Goal: Navigation & Orientation: Find specific page/section

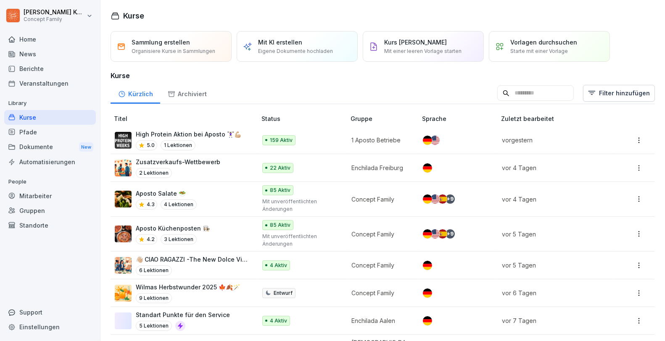
click at [202, 142] on div "5.0 1 Lektionen" at bounding box center [188, 145] width 105 height 10
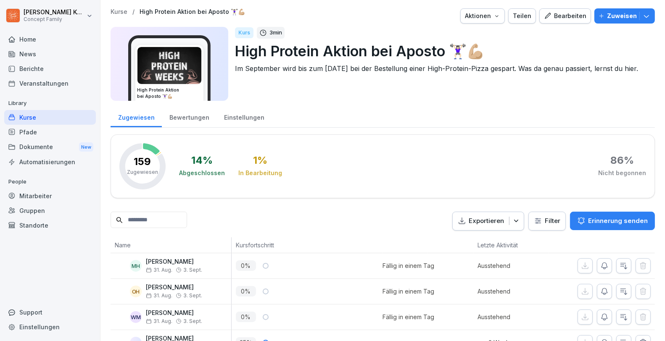
click at [176, 115] on div "Bewertungen" at bounding box center [189, 116] width 55 height 21
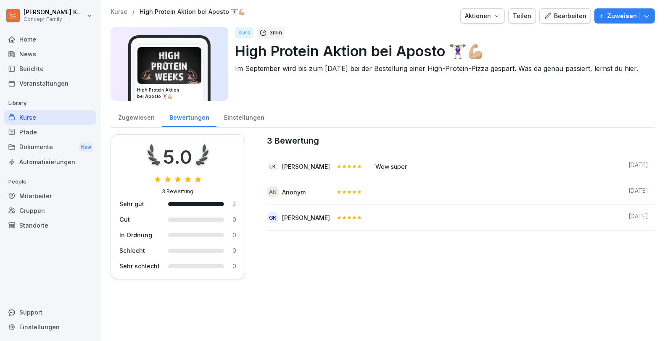
click at [27, 193] on div "Mitarbeiter" at bounding box center [50, 196] width 92 height 15
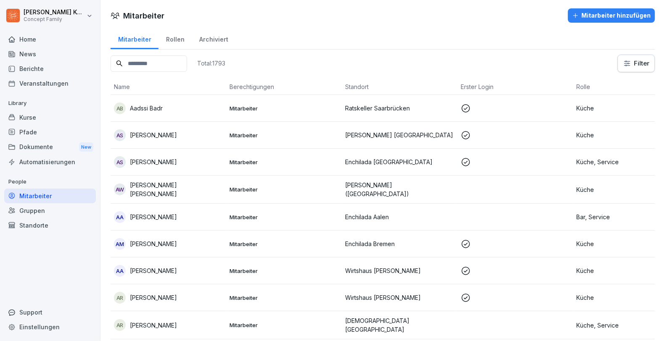
click at [173, 63] on input at bounding box center [148, 63] width 76 height 16
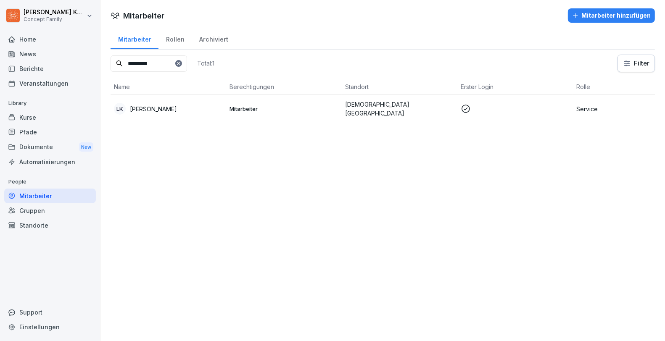
type input "*********"
click at [37, 194] on div "Mitarbeiter" at bounding box center [50, 196] width 92 height 15
click at [33, 40] on div "Home" at bounding box center [50, 39] width 92 height 15
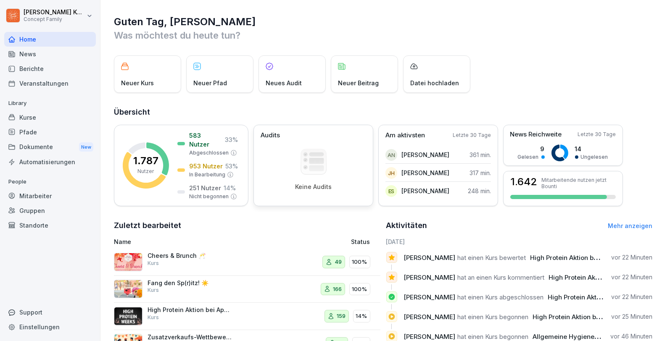
scroll to position [51, 0]
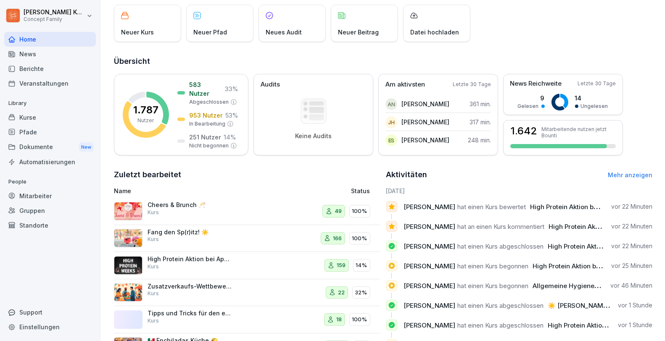
click at [35, 117] on div "Kurse" at bounding box center [50, 117] width 92 height 15
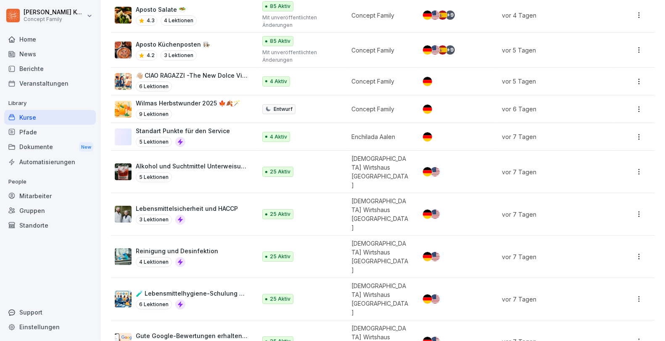
scroll to position [183, 0]
